Goal: Find specific page/section: Find specific page/section

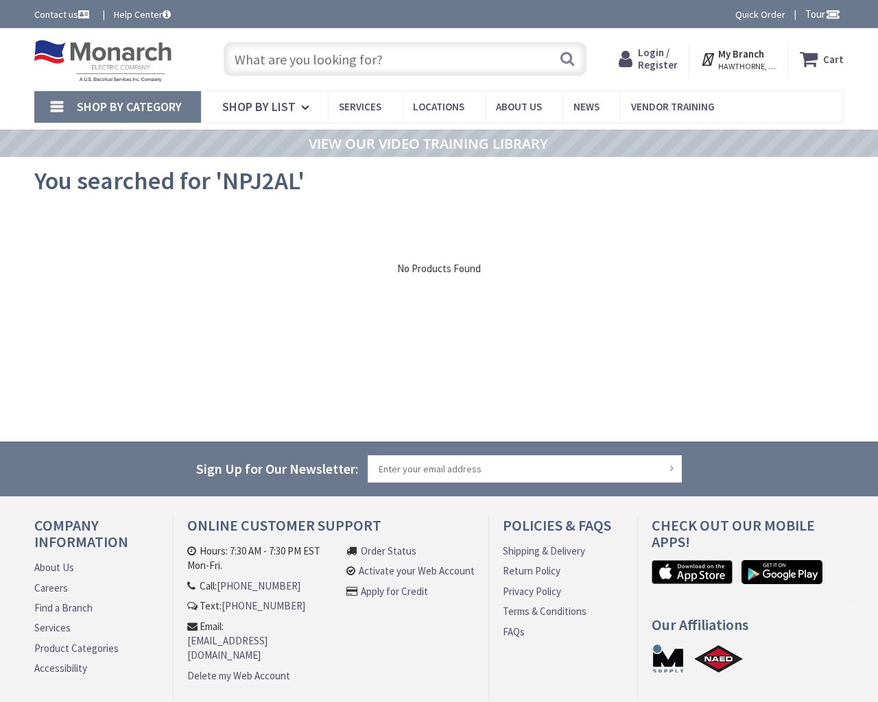
type input "RCTA8473, [STREET_ADDRESS][PERSON_NAME]"
